Goal: Information Seeking & Learning: Learn about a topic

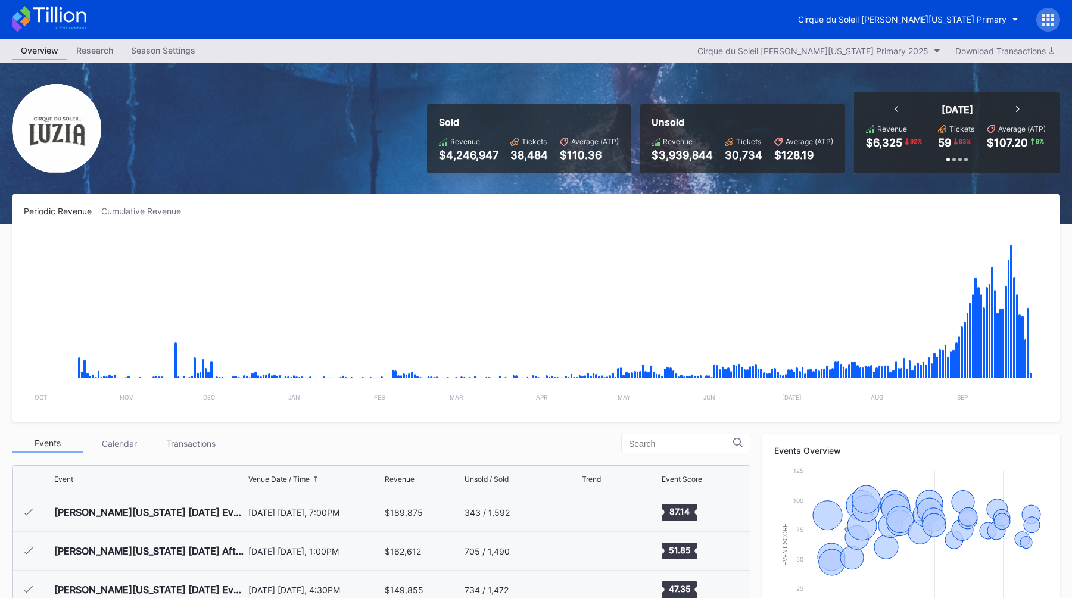
click at [718, 97] on div "Sold Revenue $4,246,947 Tickets 38,484 Average (ATP) $110.36 Unsold Revenue $3,…" at bounding box center [739, 133] width 642 height 82
click at [837, 78] on div "Sold Revenue $4,246,947 Tickets 38,484 Average (ATP) $110.36 Unsold Revenue $3,…" at bounding box center [536, 143] width 1072 height 161
click at [1044, 19] on icon at bounding box center [1043, 19] width 3 height 3
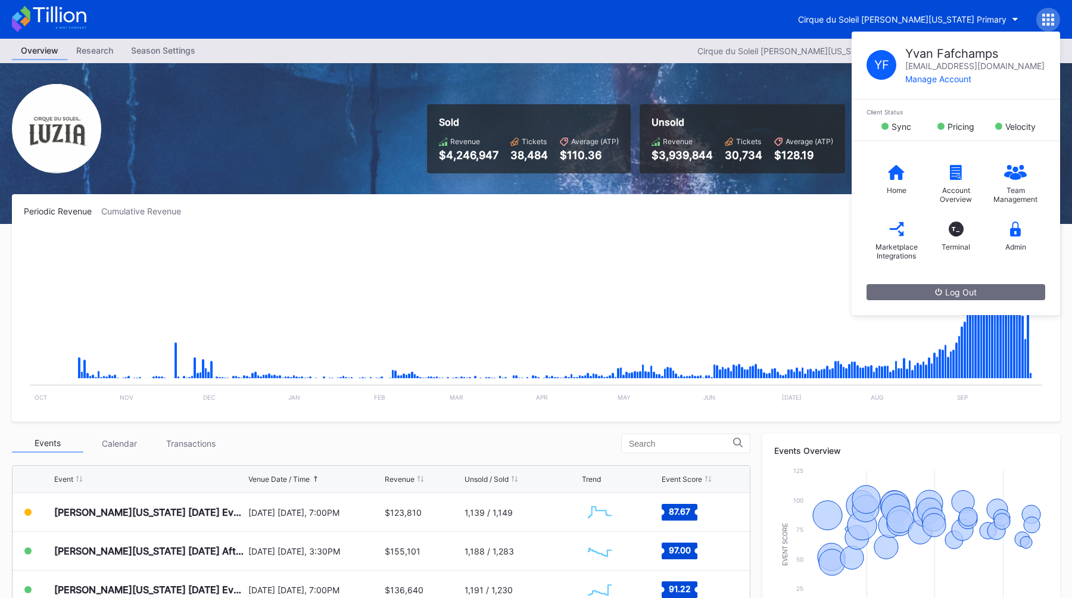
click at [974, 8] on div "Cirque du Soleil [PERSON_NAME][US_STATE] Primary Y F [PERSON_NAME] [PERSON_NAME…" at bounding box center [924, 20] width 271 height 24
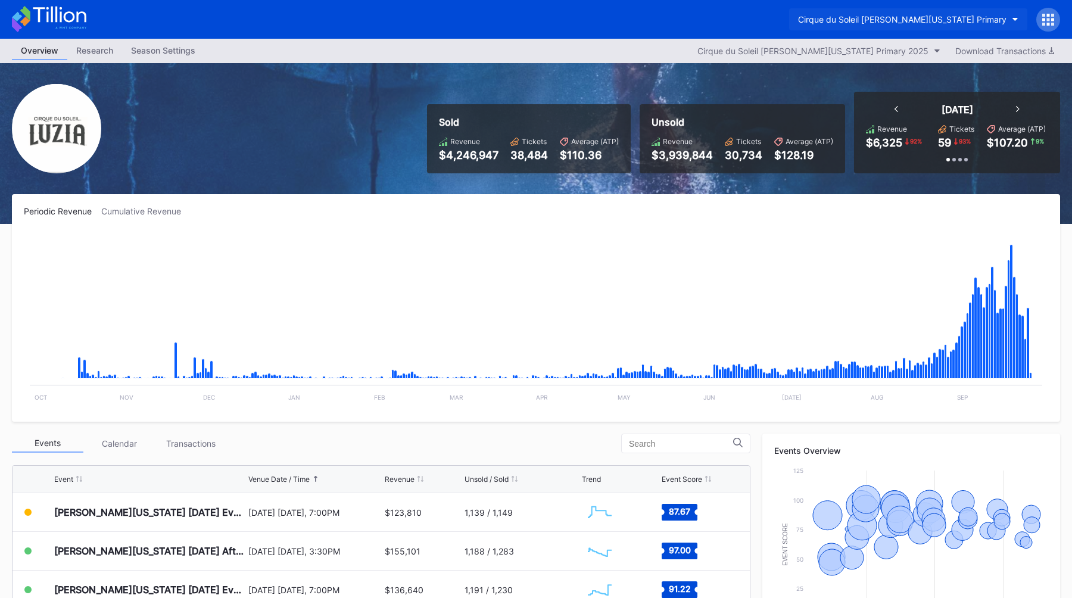
click at [973, 12] on button "Cirque du Soleil [PERSON_NAME][US_STATE] Primary" at bounding box center [908, 19] width 238 height 22
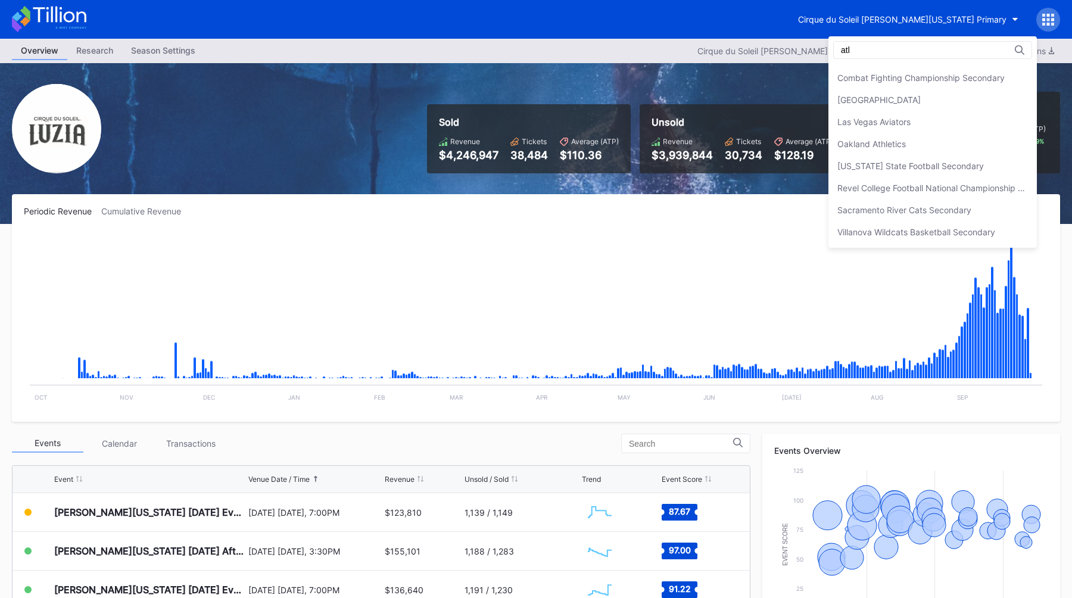
scroll to position [0, 0]
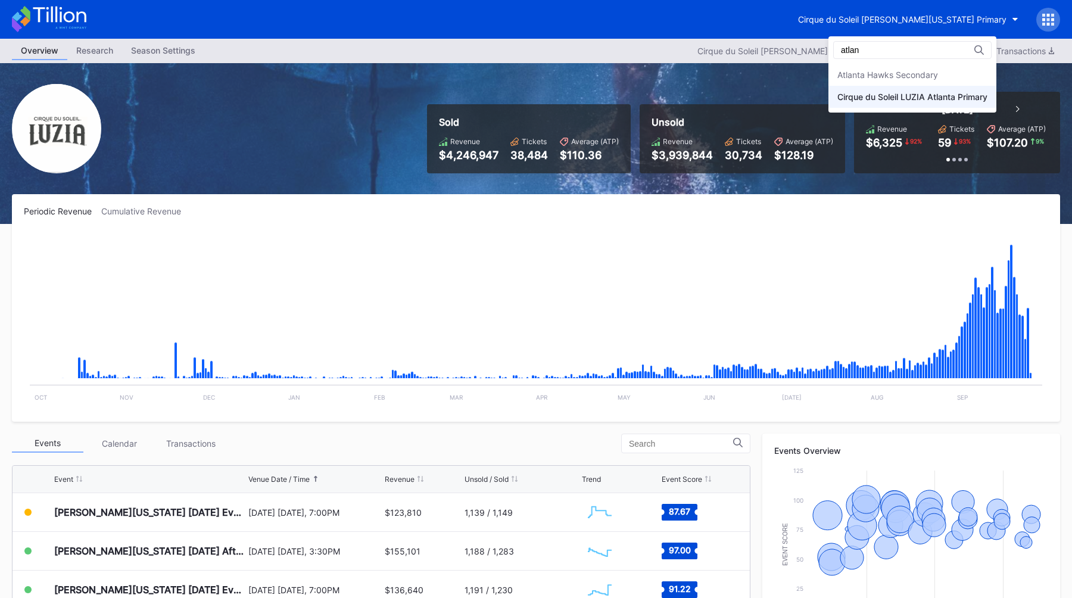
type input "atlan"
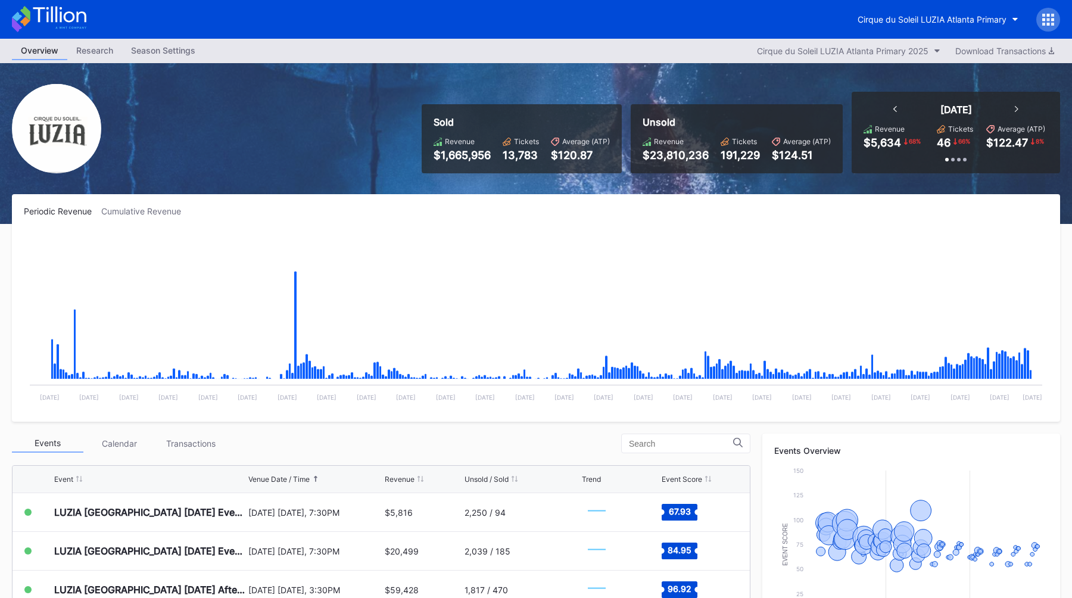
click at [422, 125] on div "Sold Revenue $1,665,956 Tickets 13,783 Average (ATP) $120.87" at bounding box center [522, 138] width 200 height 69
click at [966, 18] on div "Cirque du Soleil LUZIA Atlanta Primary" at bounding box center [931, 19] width 149 height 10
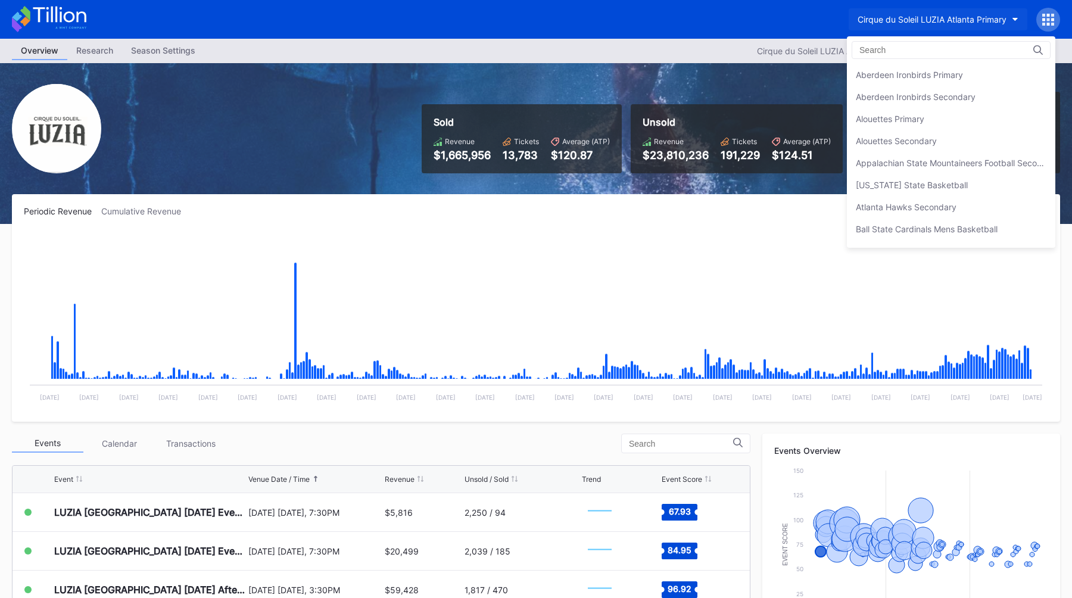
scroll to position [573, 0]
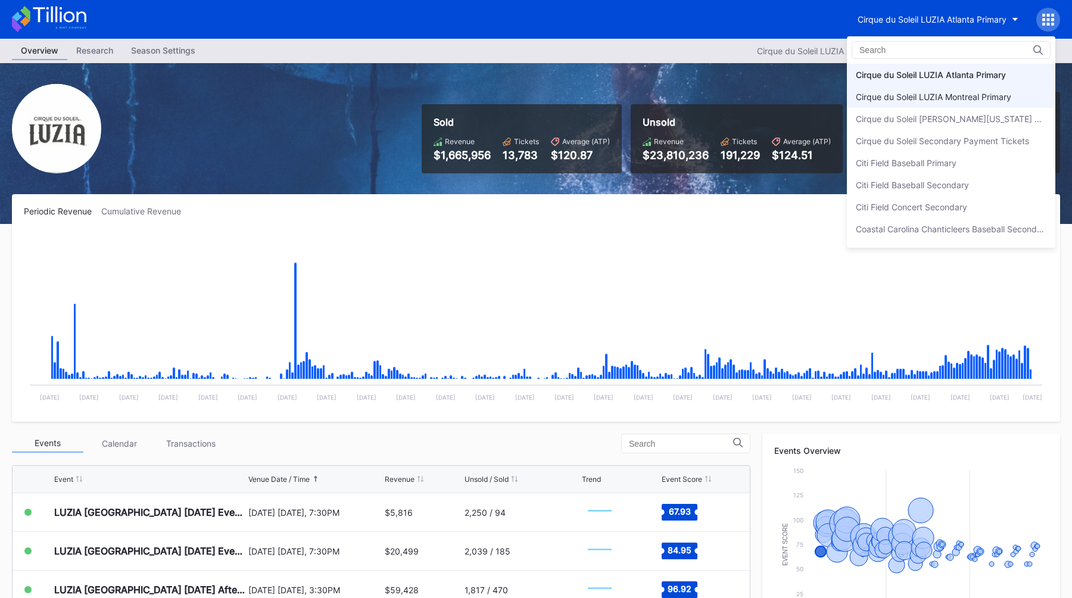
click at [932, 92] on div "Cirque du Soleil LUZIA Montreal Primary" at bounding box center [933, 97] width 155 height 10
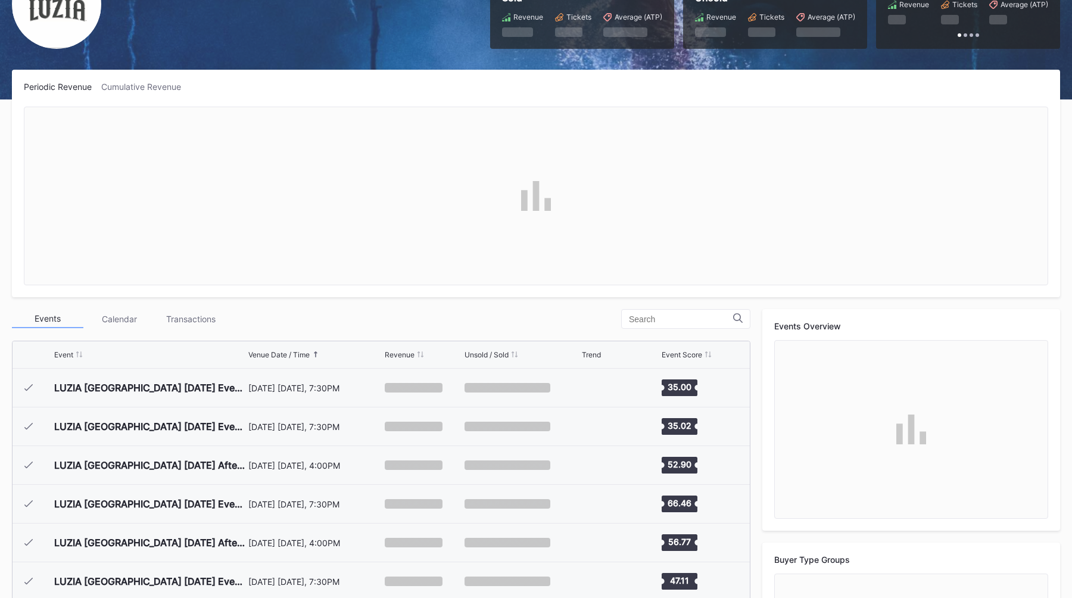
scroll to position [147, 0]
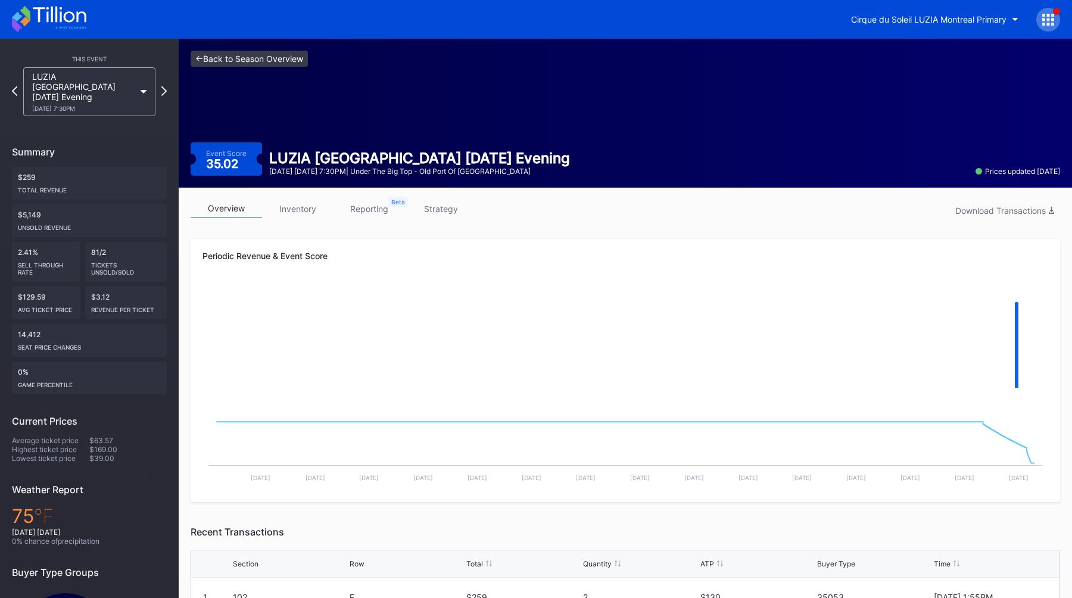
click at [283, 59] on link "<- Back to Season Overview" at bounding box center [249, 59] width 117 height 16
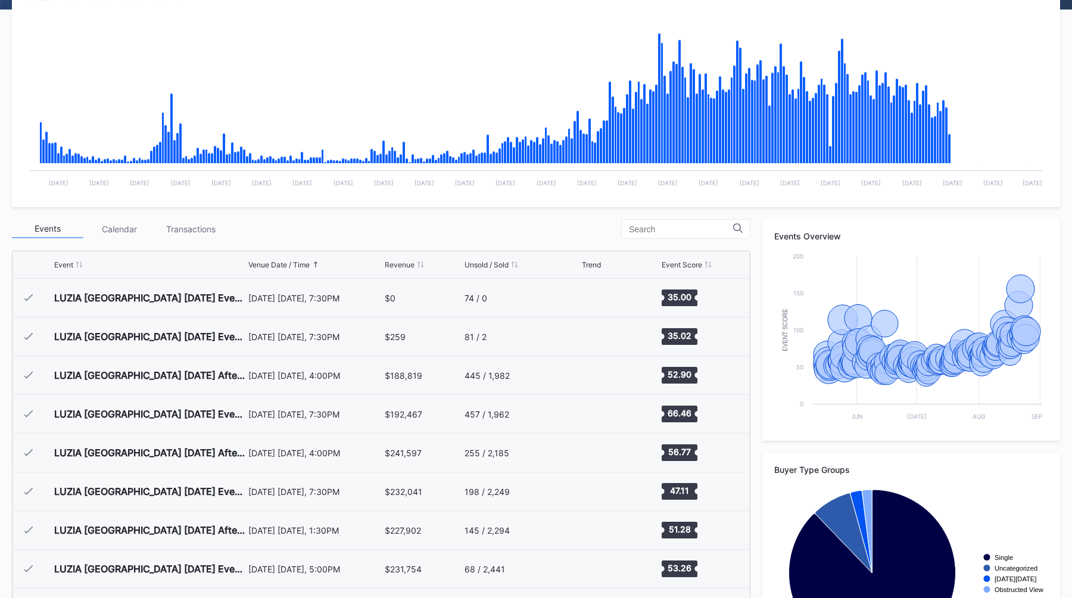
scroll to position [215, 0]
click at [398, 234] on div "Events Calendar Transactions" at bounding box center [381, 229] width 738 height 20
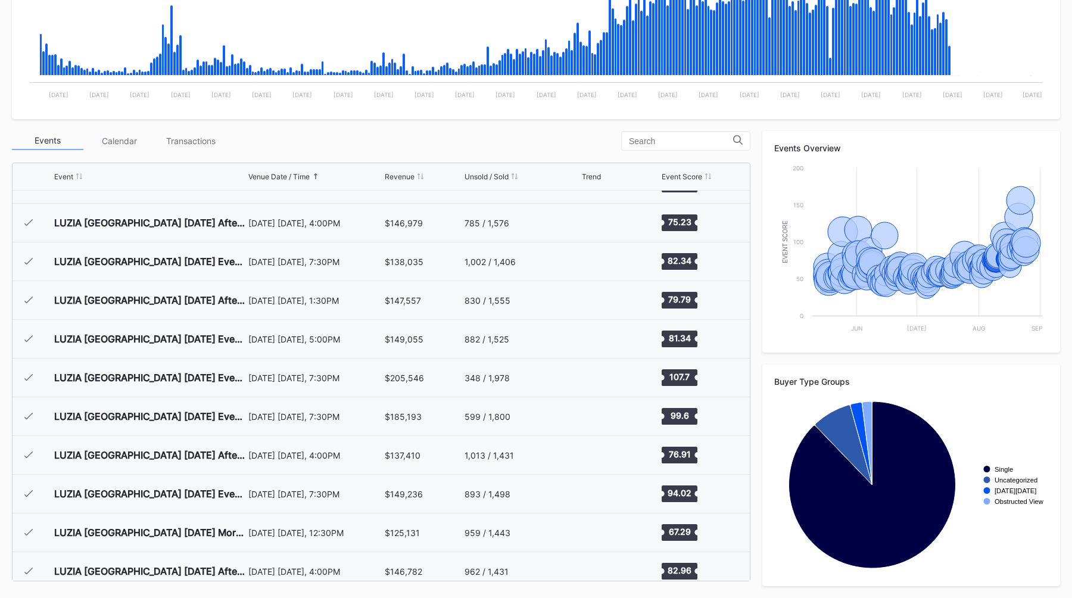
scroll to position [4303, 0]
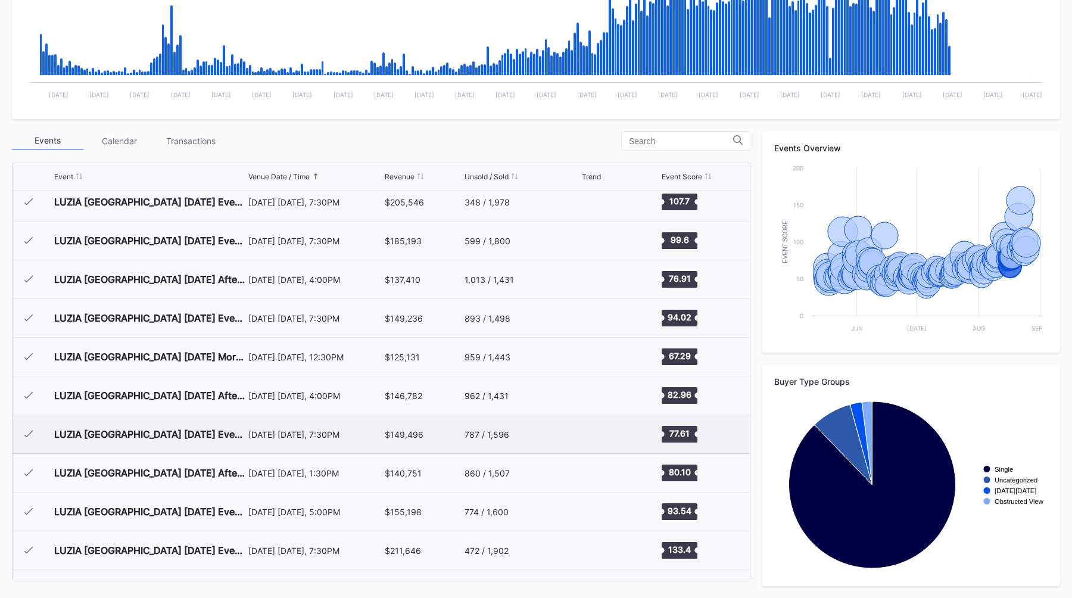
click at [222, 429] on div "LUZIA [GEOGRAPHIC_DATA] [DATE] Evening" at bounding box center [149, 434] width 191 height 38
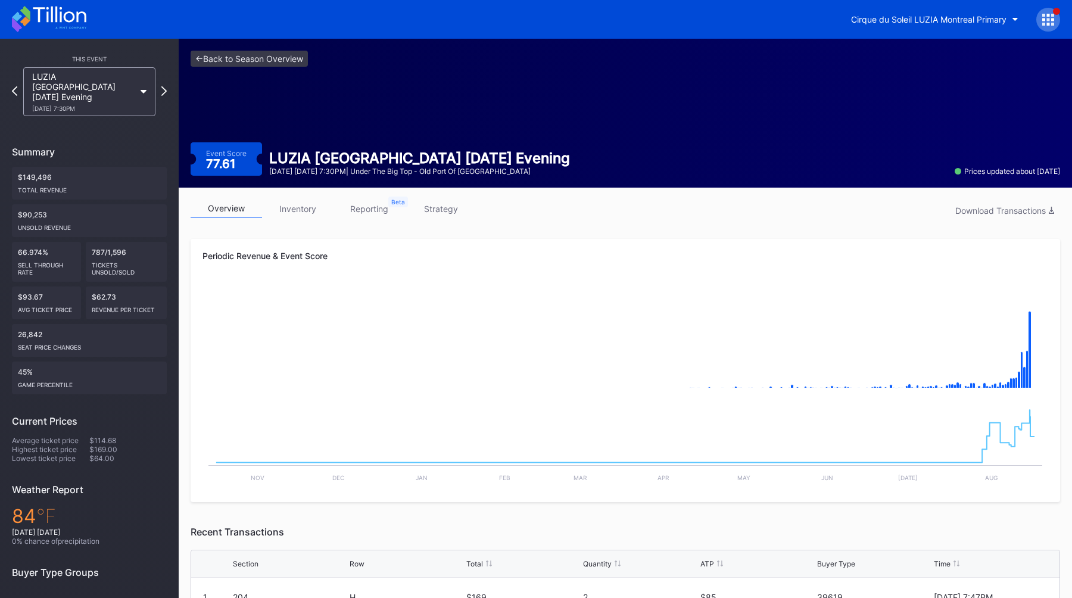
click at [299, 237] on div "overview inventory reporting strategy Download Transactions Periodic Revenue & …" at bounding box center [625, 539] width 893 height 703
click at [107, 339] on div "seat price changes" at bounding box center [89, 345] width 143 height 12
click at [553, 226] on div "overview inventory reporting strategy Download Transactions Periodic Revenue & …" at bounding box center [625, 539] width 893 height 703
click at [533, 216] on div "overview inventory reporting strategy Download Transactions" at bounding box center [625, 211] width 869 height 24
click at [551, 216] on div "overview inventory reporting strategy Download Transactions" at bounding box center [625, 211] width 869 height 24
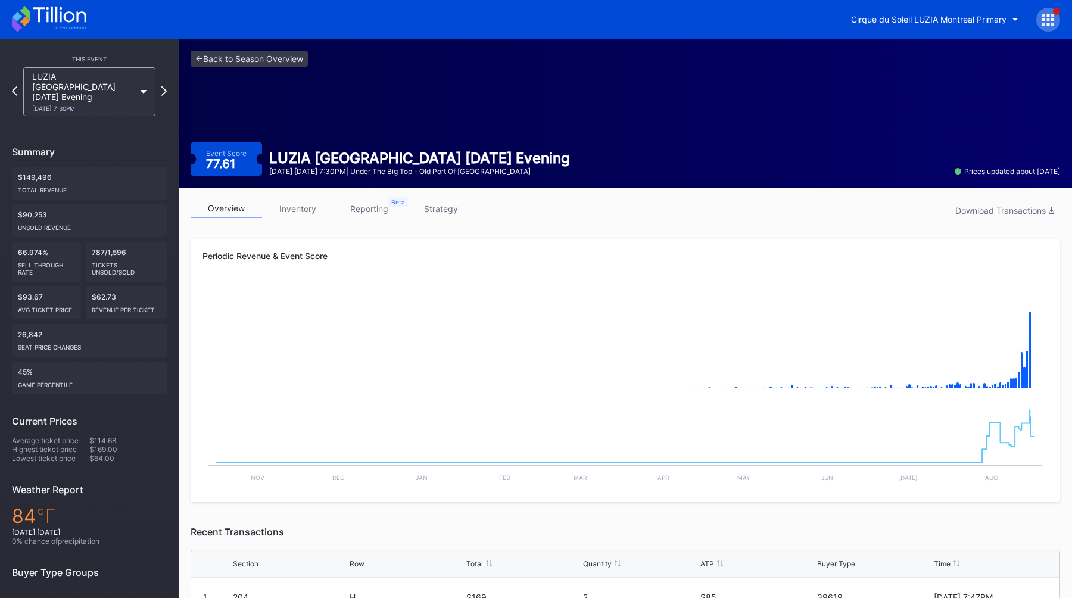
click at [569, 211] on div "overview inventory reporting strategy Download Transactions" at bounding box center [625, 211] width 869 height 24
click at [324, 97] on div "<- Back to Season Overview Event Score 77.61 LUZIA [GEOGRAPHIC_DATA] [DATE] Eve…" at bounding box center [625, 113] width 893 height 149
click at [228, 60] on link "<- Back to Season Overview" at bounding box center [249, 59] width 117 height 16
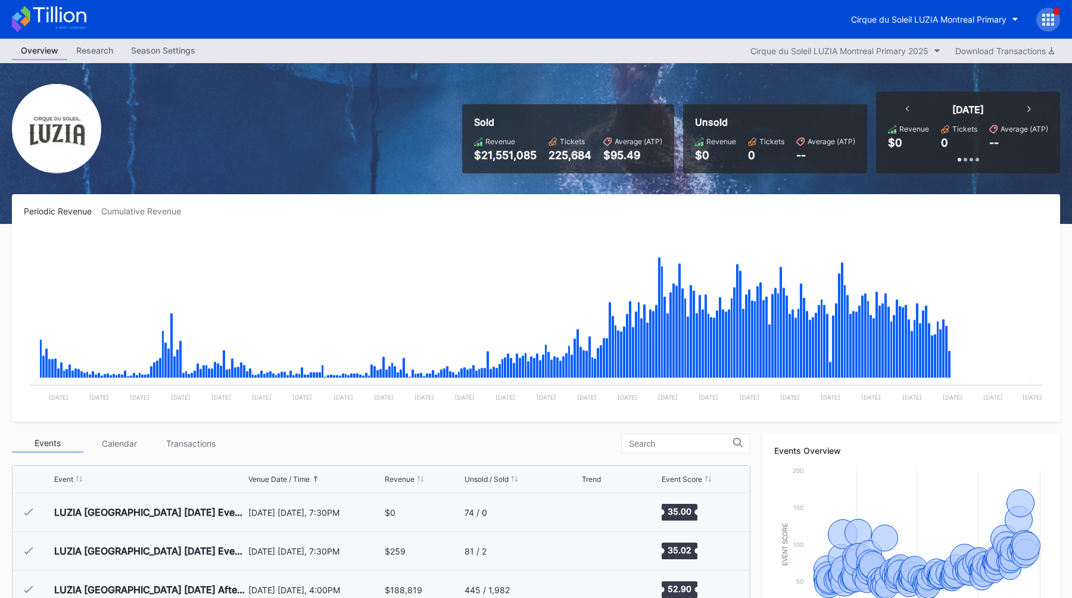
click at [363, 168] on div "Sold Revenue $21,551,085 Tickets 225,684 Average (ATP) $95.49 Unsold Revenue $0…" at bounding box center [536, 143] width 1072 height 161
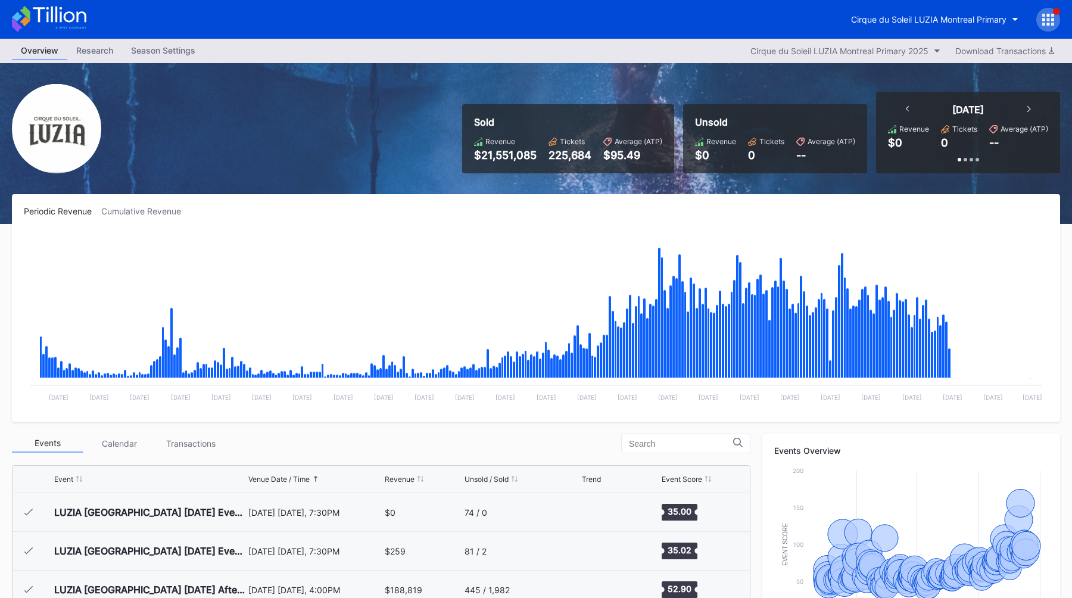
click at [436, 236] on rect "Chart title" at bounding box center [536, 320] width 1024 height 179
click at [326, 164] on div "Sold Revenue $21,551,085 Tickets 225,684 Average (ATP) $95.49 Unsold Revenue $0…" at bounding box center [536, 143] width 1072 height 161
